Goal: Transaction & Acquisition: Book appointment/travel/reservation

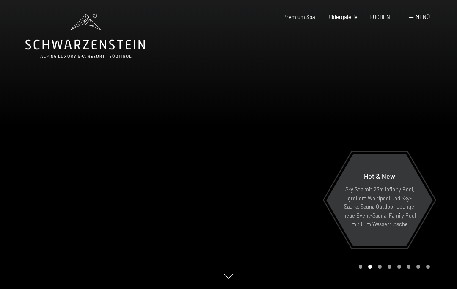
click at [343, 19] on span "Bildergalerie" at bounding box center [342, 17] width 30 height 7
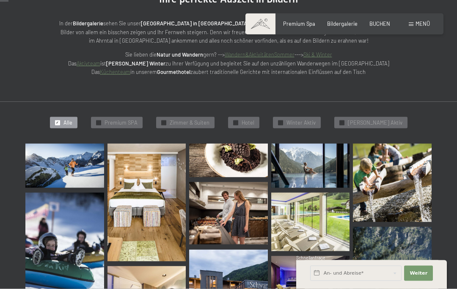
scroll to position [116, 0]
click at [151, 210] on img at bounding box center [146, 202] width 79 height 118
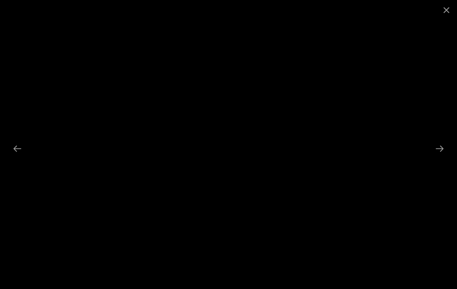
click at [441, 157] on button "Next slide" at bounding box center [439, 148] width 18 height 16
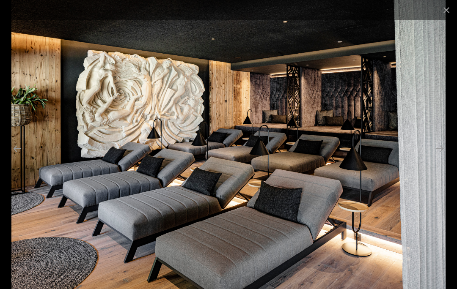
click at [439, 157] on button "Next slide" at bounding box center [439, 148] width 18 height 16
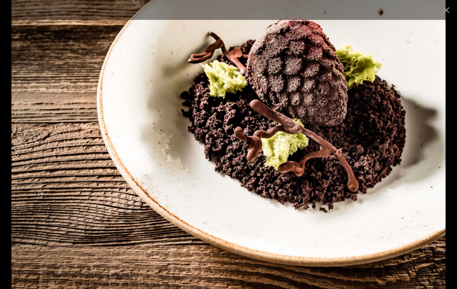
click at [439, 157] on button "Next slide" at bounding box center [439, 148] width 18 height 16
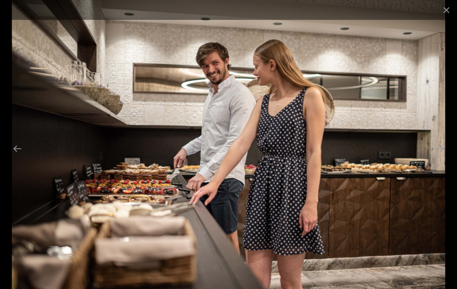
click at [438, 157] on button "Next slide" at bounding box center [439, 148] width 18 height 16
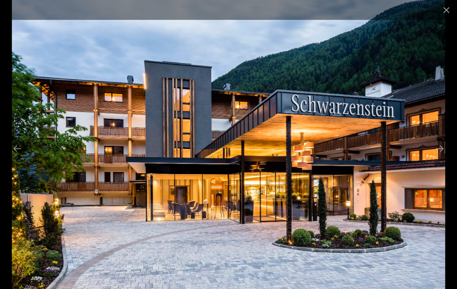
click at [444, 157] on button "Next slide" at bounding box center [439, 148] width 18 height 16
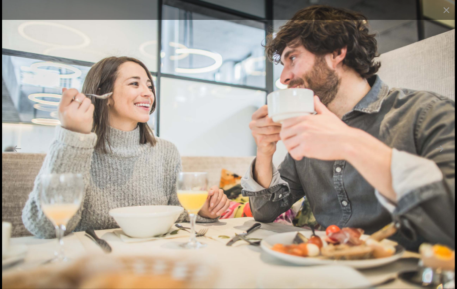
click at [438, 157] on button "Next slide" at bounding box center [439, 148] width 18 height 16
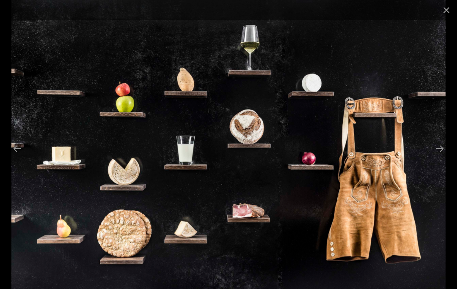
click at [436, 157] on button "Next slide" at bounding box center [439, 148] width 18 height 16
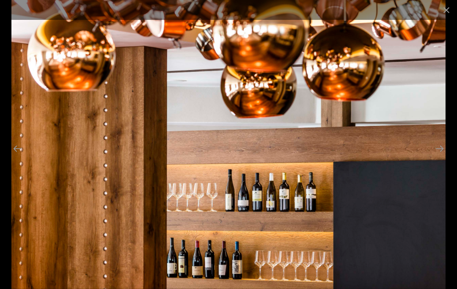
click at [437, 157] on button "Next slide" at bounding box center [439, 148] width 18 height 16
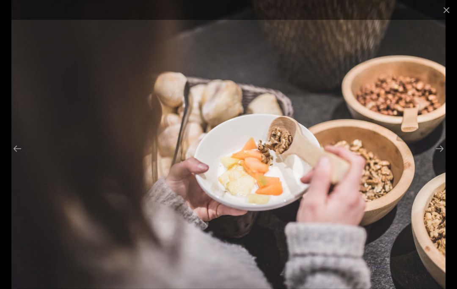
click at [439, 157] on button "Next slide" at bounding box center [439, 148] width 18 height 16
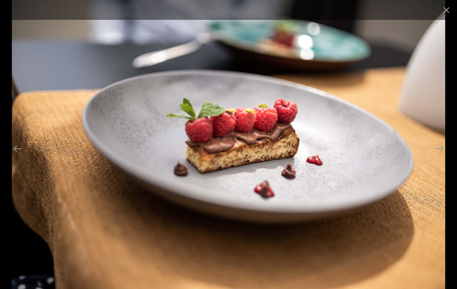
click at [440, 157] on button "Next slide" at bounding box center [439, 148] width 18 height 16
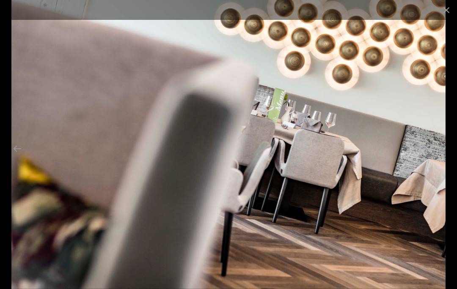
click at [439, 157] on button "Next slide" at bounding box center [439, 148] width 18 height 16
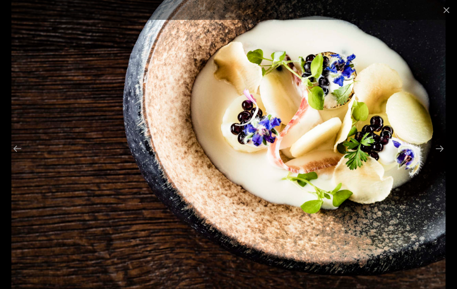
click at [440, 157] on button "Next slide" at bounding box center [439, 148] width 18 height 16
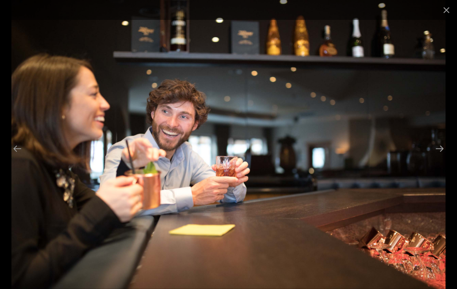
click at [438, 157] on button "Next slide" at bounding box center [439, 148] width 18 height 16
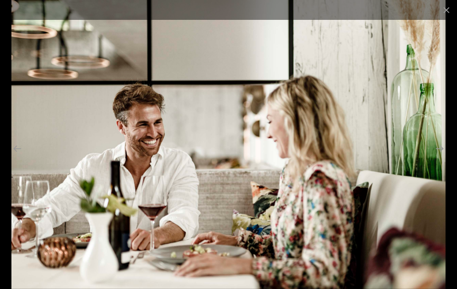
click at [441, 157] on button "Next slide" at bounding box center [439, 148] width 18 height 16
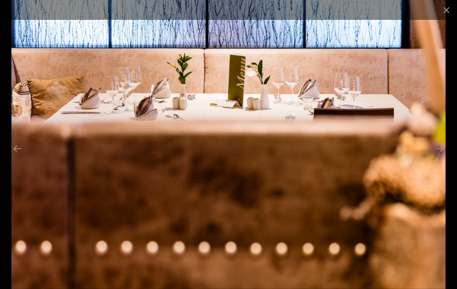
click at [440, 157] on button "Next slide" at bounding box center [439, 148] width 18 height 16
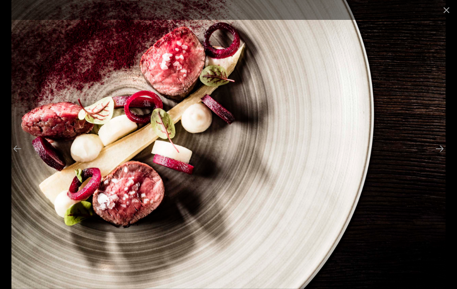
click at [440, 157] on button "Next slide" at bounding box center [439, 148] width 18 height 16
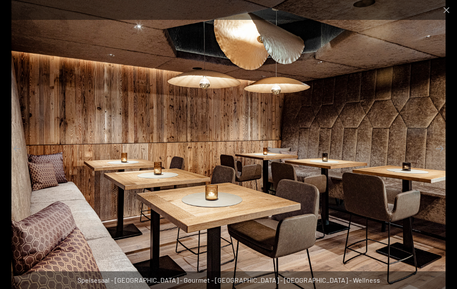
click at [440, 157] on button "Next slide" at bounding box center [439, 148] width 18 height 16
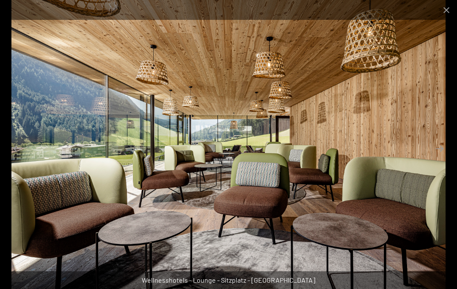
click at [441, 157] on button "Next slide" at bounding box center [439, 148] width 18 height 16
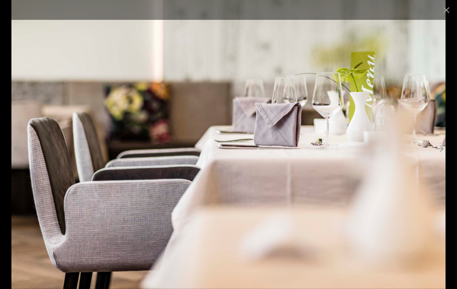
click at [436, 157] on button "Next slide" at bounding box center [439, 148] width 18 height 16
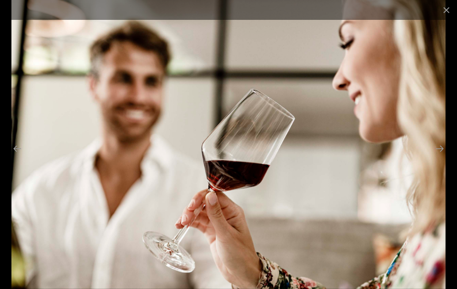
click at [439, 157] on button "Next slide" at bounding box center [439, 148] width 18 height 16
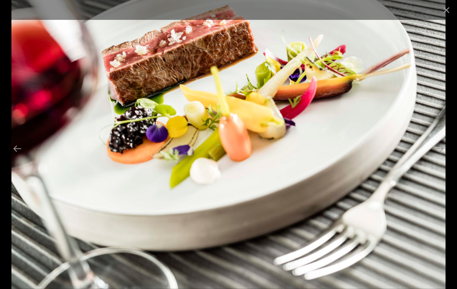
click at [440, 157] on button "Next slide" at bounding box center [439, 148] width 18 height 16
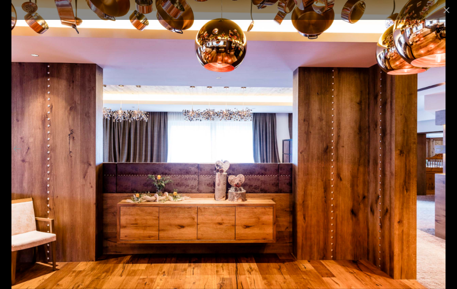
click at [444, 157] on button "Next slide" at bounding box center [439, 148] width 18 height 16
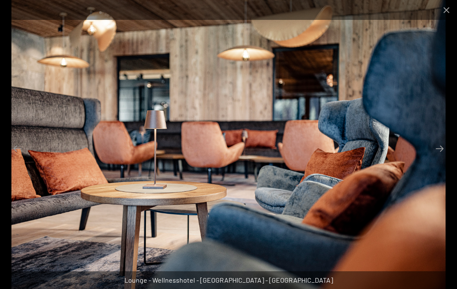
click at [439, 157] on button "Next slide" at bounding box center [439, 148] width 18 height 16
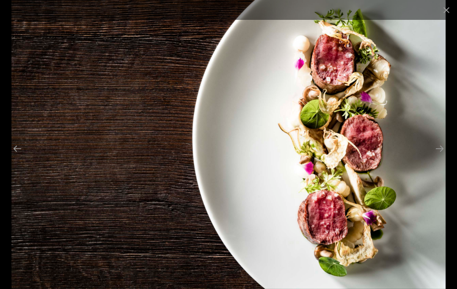
click at [438, 157] on button "Next slide" at bounding box center [439, 148] width 18 height 16
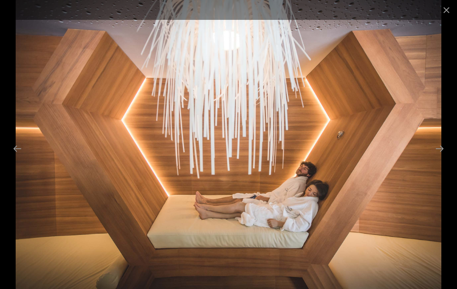
click at [440, 157] on button "Next slide" at bounding box center [439, 148] width 18 height 16
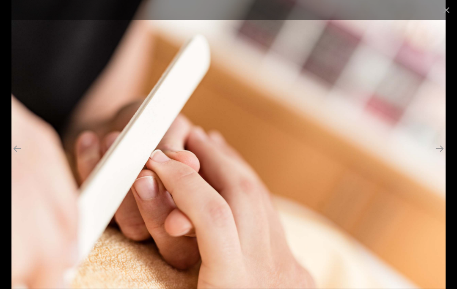
click at [441, 157] on button "Next slide" at bounding box center [439, 148] width 18 height 16
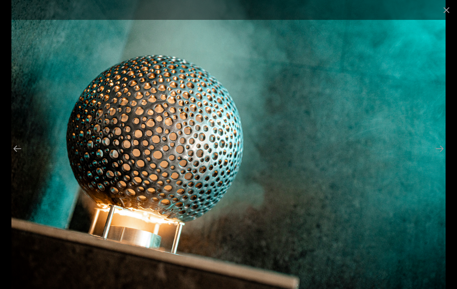
click at [439, 157] on button "Next slide" at bounding box center [439, 148] width 18 height 16
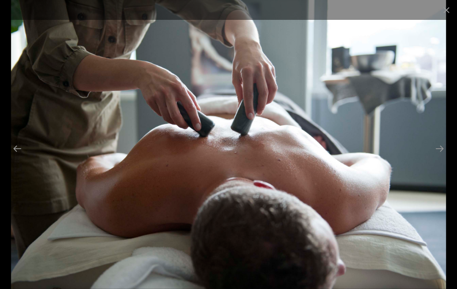
click at [439, 157] on button "Next slide" at bounding box center [439, 148] width 18 height 16
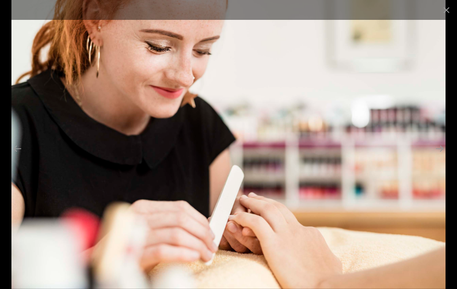
click at [438, 157] on button "Next slide" at bounding box center [439, 148] width 18 height 16
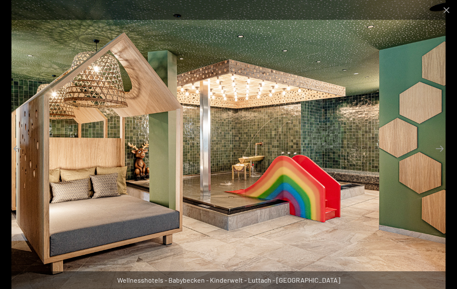
click at [439, 157] on button "Next slide" at bounding box center [439, 148] width 18 height 16
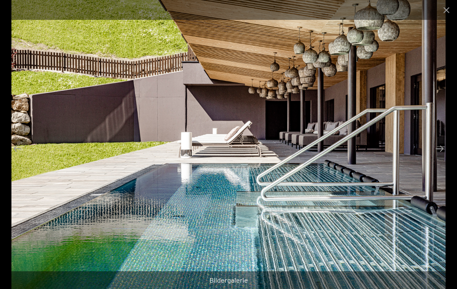
click at [442, 157] on button "Next slide" at bounding box center [439, 148] width 18 height 16
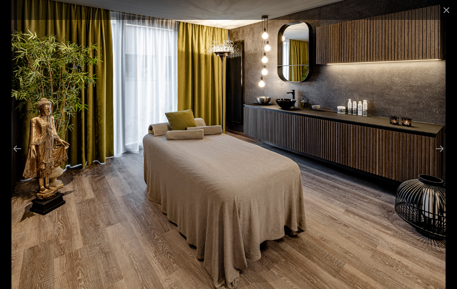
click at [444, 157] on button "Next slide" at bounding box center [439, 148] width 18 height 16
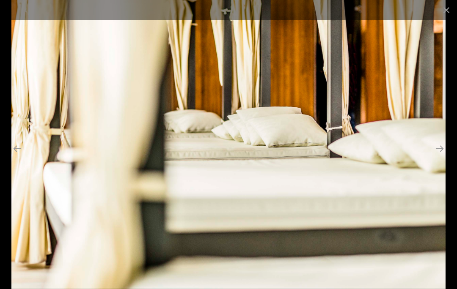
click at [440, 157] on button "Next slide" at bounding box center [439, 148] width 18 height 16
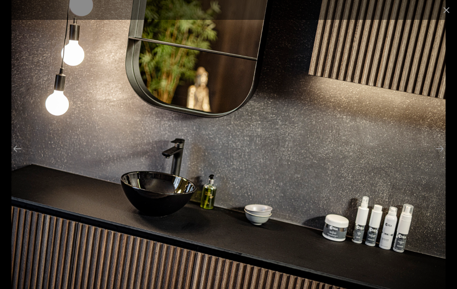
click at [439, 157] on button "Next slide" at bounding box center [439, 148] width 18 height 16
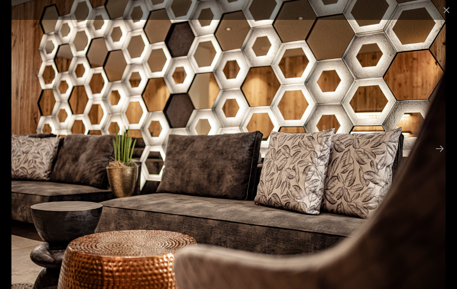
click at [440, 157] on button "Next slide" at bounding box center [439, 148] width 18 height 16
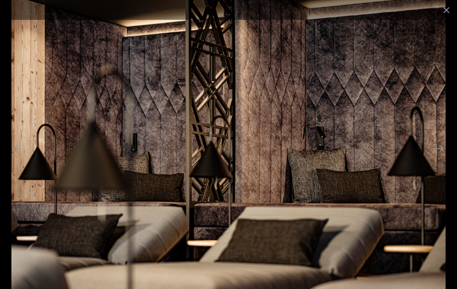
click at [438, 157] on button "Next slide" at bounding box center [439, 148] width 18 height 16
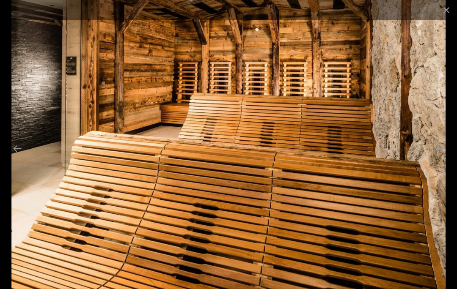
click at [439, 157] on button "Next slide" at bounding box center [439, 148] width 18 height 16
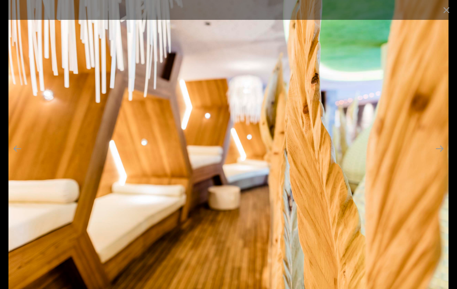
click at [441, 157] on button "Next slide" at bounding box center [439, 148] width 18 height 16
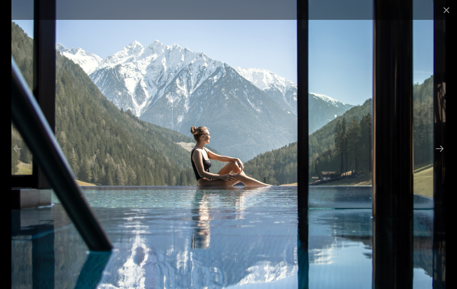
click at [443, 157] on button "Next slide" at bounding box center [439, 148] width 18 height 16
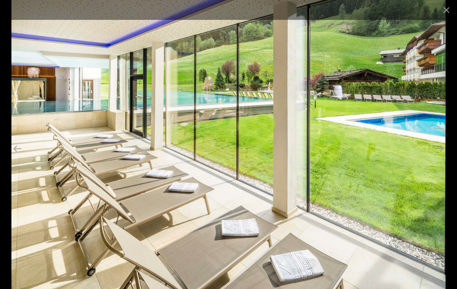
click at [441, 157] on button "Next slide" at bounding box center [439, 148] width 18 height 16
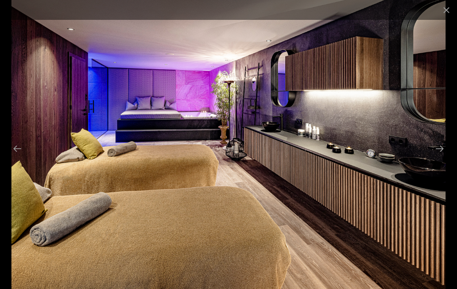
click at [443, 157] on button "Next slide" at bounding box center [439, 148] width 18 height 16
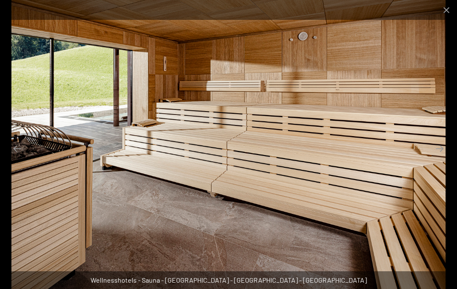
click at [440, 157] on button "Next slide" at bounding box center [439, 148] width 18 height 16
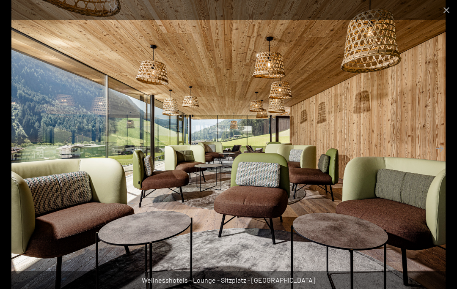
click at [441, 157] on button "Next slide" at bounding box center [439, 148] width 18 height 16
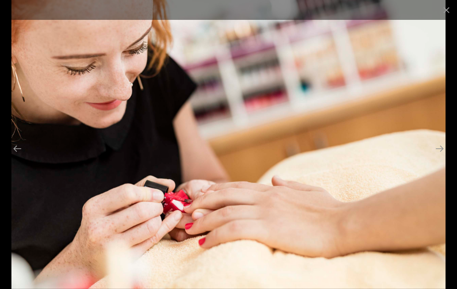
click at [441, 157] on button "Next slide" at bounding box center [439, 148] width 18 height 16
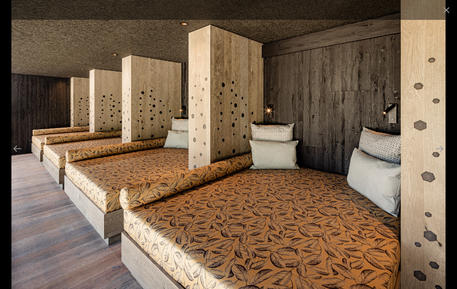
click at [444, 157] on button "Next slide" at bounding box center [439, 148] width 18 height 16
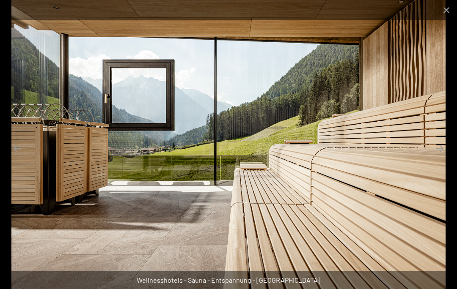
click at [441, 157] on button "Next slide" at bounding box center [439, 148] width 18 height 16
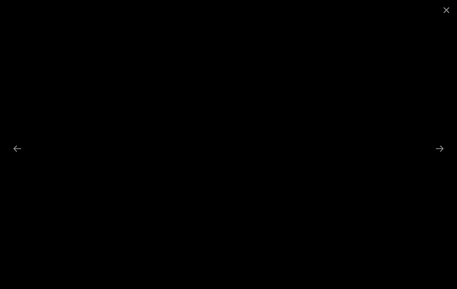
click at [438, 157] on button "Next slide" at bounding box center [439, 148] width 18 height 16
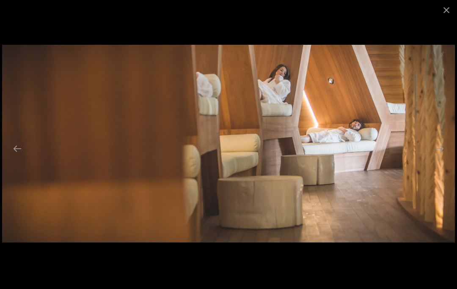
click at [439, 157] on button "Next slide" at bounding box center [439, 148] width 18 height 16
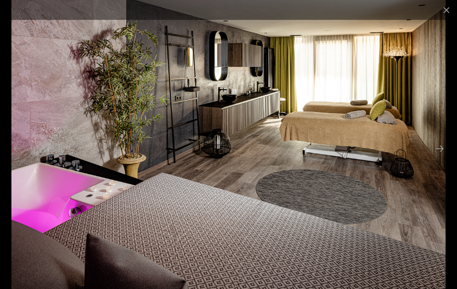
click at [439, 157] on button "Next slide" at bounding box center [439, 148] width 18 height 16
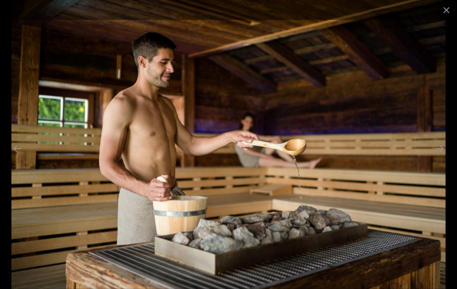
click at [440, 157] on button "Next slide" at bounding box center [439, 148] width 18 height 16
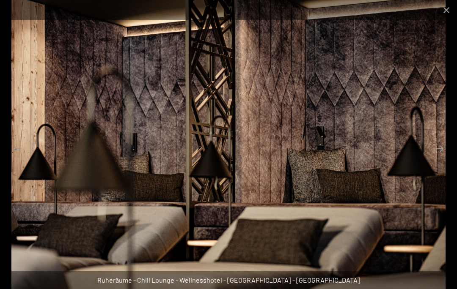
click at [440, 157] on button "Next slide" at bounding box center [439, 148] width 18 height 16
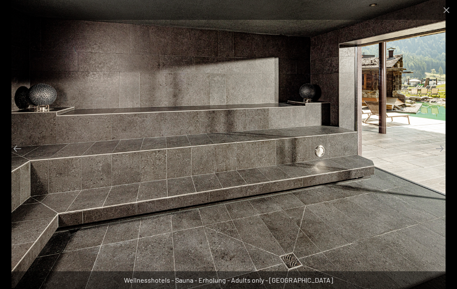
click at [439, 157] on button "Next slide" at bounding box center [439, 148] width 18 height 16
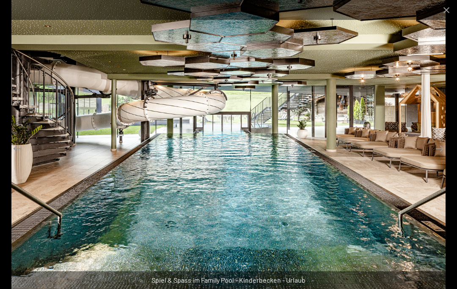
click at [441, 157] on button "Next slide" at bounding box center [439, 148] width 18 height 16
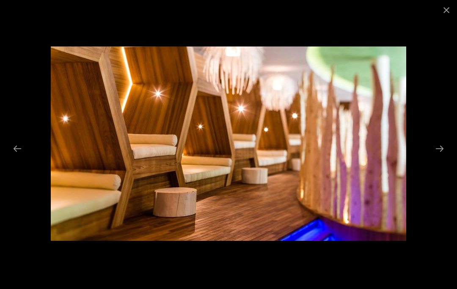
click at [441, 157] on button "Next slide" at bounding box center [439, 148] width 18 height 16
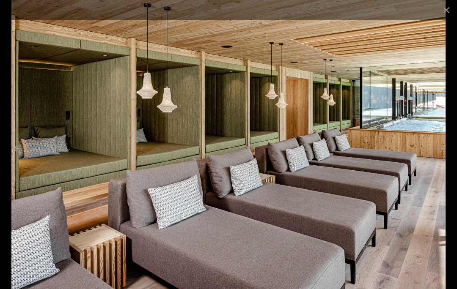
click at [441, 157] on button "Next slide" at bounding box center [439, 148] width 18 height 16
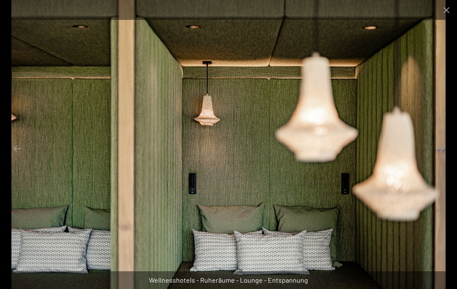
click at [441, 157] on button "Next slide" at bounding box center [439, 148] width 18 height 16
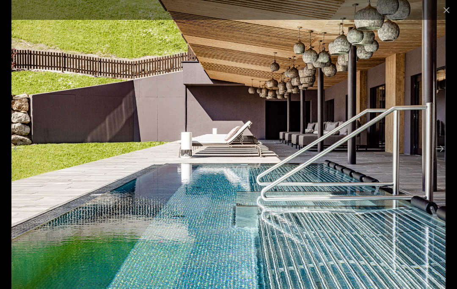
click at [444, 157] on button "Next slide" at bounding box center [439, 148] width 18 height 16
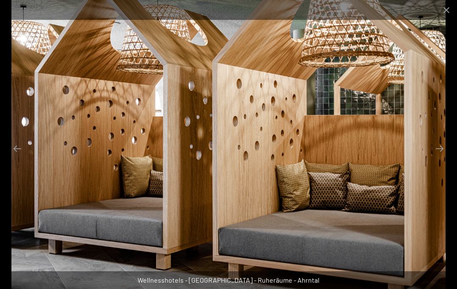
click at [440, 157] on button "Next slide" at bounding box center [439, 148] width 18 height 16
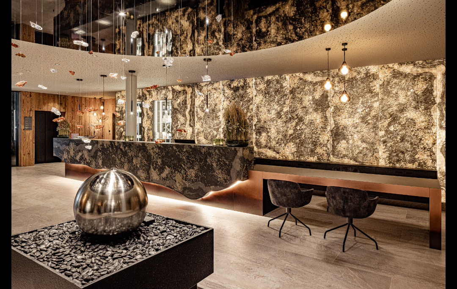
scroll to position [0, 0]
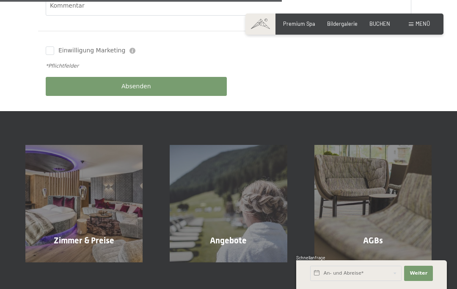
scroll to position [414, 0]
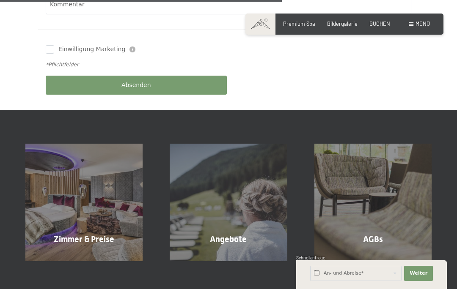
click at [228, 225] on div "Angebote Mehr erfahren" at bounding box center [228, 202] width 144 height 117
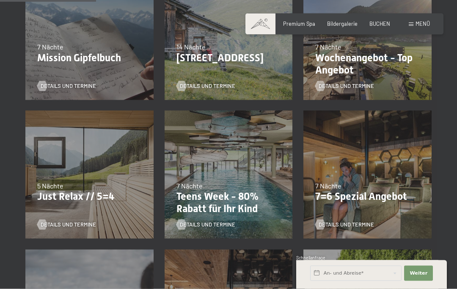
scroll to position [254, 0]
click at [340, 205] on div "04.10.–[DATE] 01.11.–[DATE] 10.01.–[DATE] 07.03.–[DATE] 16.05.–[DATE] 06.06.–[D…" at bounding box center [367, 174] width 139 height 139
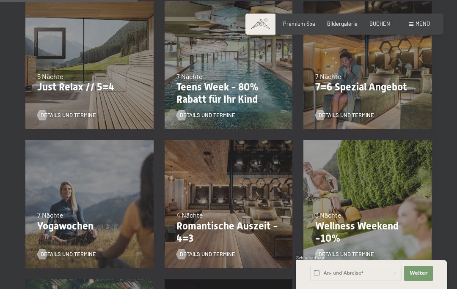
scroll to position [364, 0]
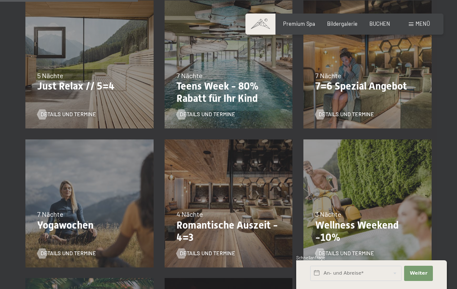
click at [363, 91] on div "04.10.–[DATE] 01.11.–[DATE] 10.01.–[DATE] 07.03.–[DATE] 16.05.–[DATE] 06.06.–[D…" at bounding box center [367, 64] width 139 height 139
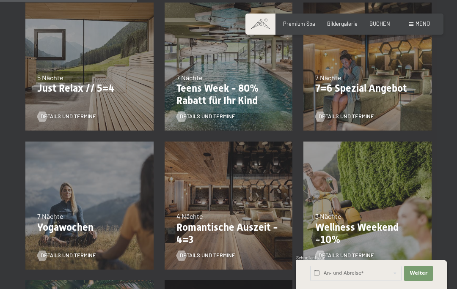
click at [332, 116] on span "Details und Termine" at bounding box center [345, 117] width 55 height 8
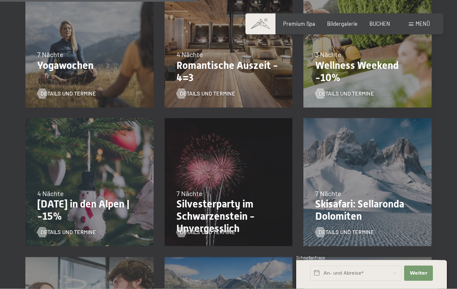
scroll to position [526, 0]
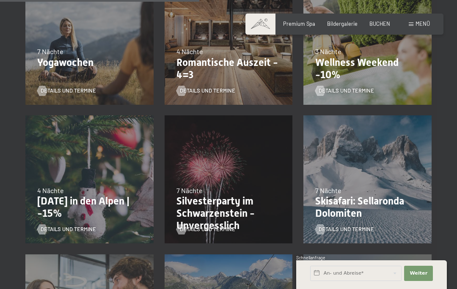
click at [188, 90] on span "Details und Termine" at bounding box center [207, 91] width 55 height 8
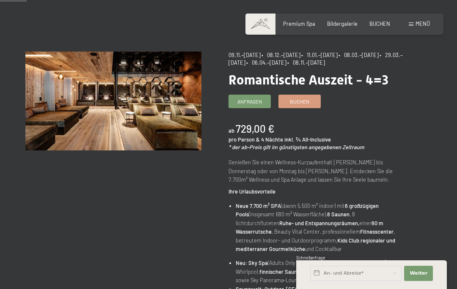
scroll to position [50, 0]
click at [126, 110] on img at bounding box center [113, 100] width 176 height 99
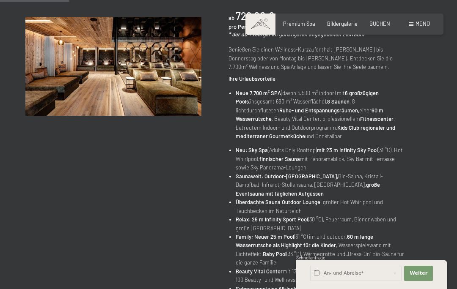
scroll to position [0, 0]
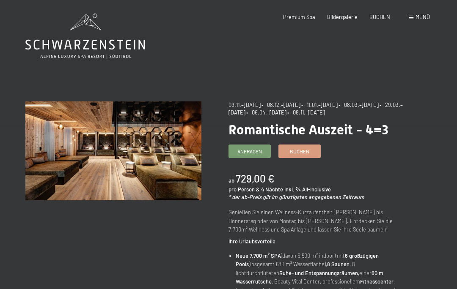
click at [420, 16] on span "Menü" at bounding box center [422, 17] width 14 height 7
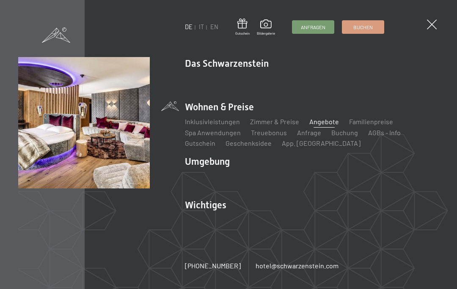
click at [326, 126] on link "Angebote" at bounding box center [324, 122] width 30 height 8
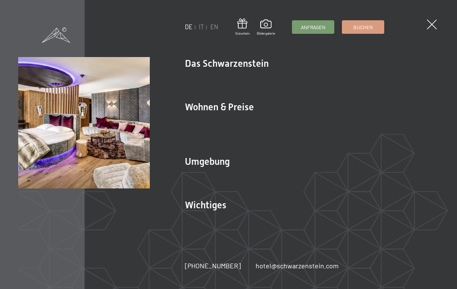
click at [432, 28] on span at bounding box center [432, 24] width 10 height 10
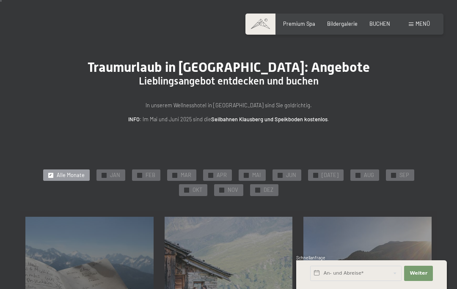
scroll to position [9, 0]
